Goal: Task Accomplishment & Management: Complete application form

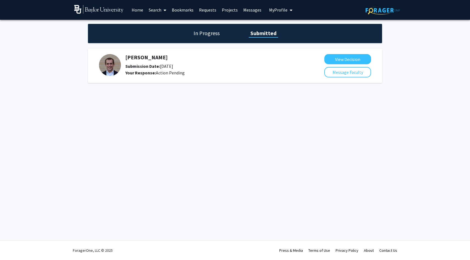
click at [340, 60] on button "View Decision" at bounding box center [348, 59] width 47 height 10
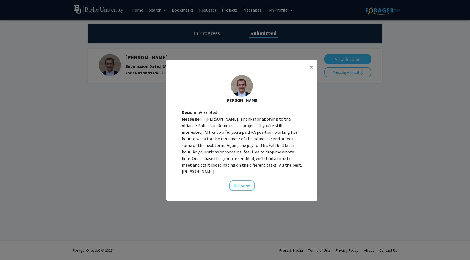
scroll to position [2, 0]
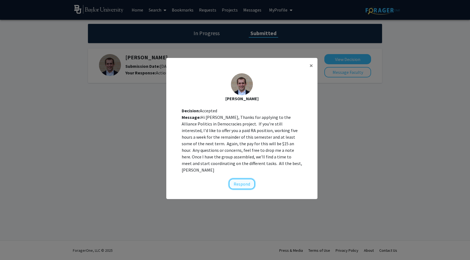
click at [240, 181] on button "Respond" at bounding box center [242, 184] width 26 height 10
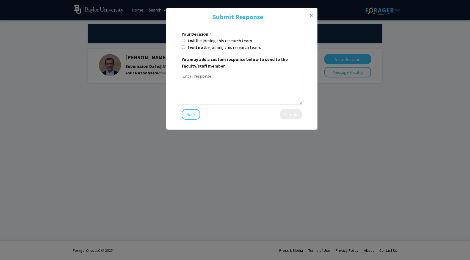
click at [184, 39] on input "I will be joining this research team." at bounding box center [184, 41] width 4 height 4
radio input "true"
click at [194, 90] on textarea at bounding box center [242, 88] width 120 height 33
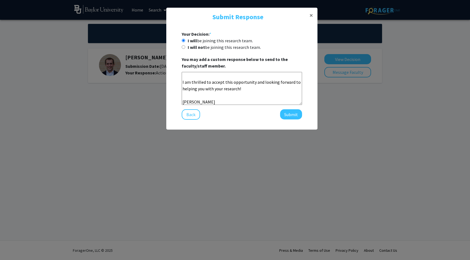
scroll to position [0, 0]
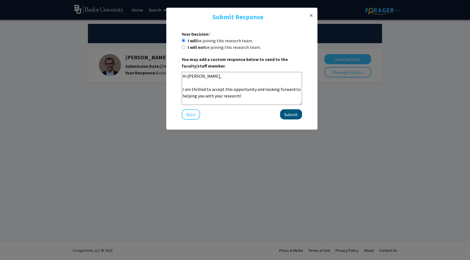
type textarea "Hi [PERSON_NAME], I am thrilled to accept this opportunity and looking forward …"
click at [286, 115] on button "Submit" at bounding box center [291, 114] width 22 height 10
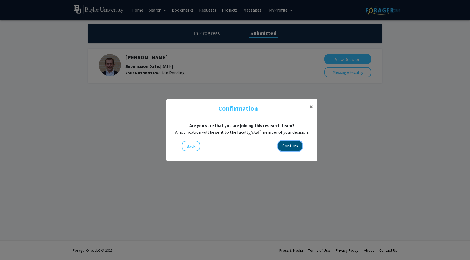
click at [289, 143] on button "Confirm" at bounding box center [290, 146] width 24 height 10
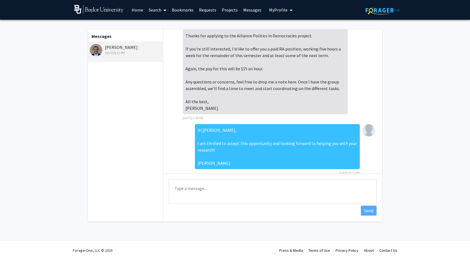
scroll to position [27, 0]
